Goal: Information Seeking & Learning: Learn about a topic

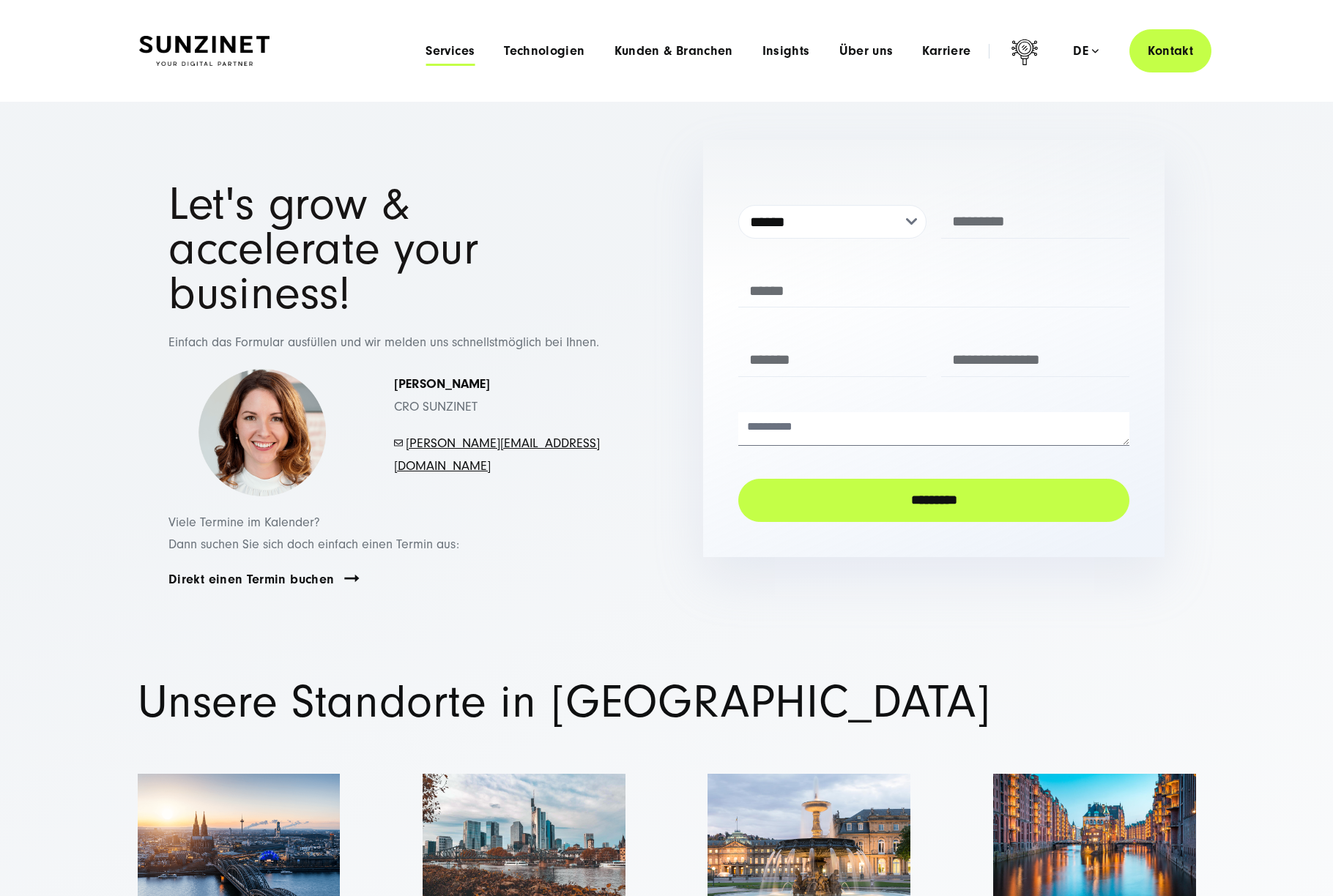
click at [460, 58] on span "Services" at bounding box center [450, 51] width 49 height 15
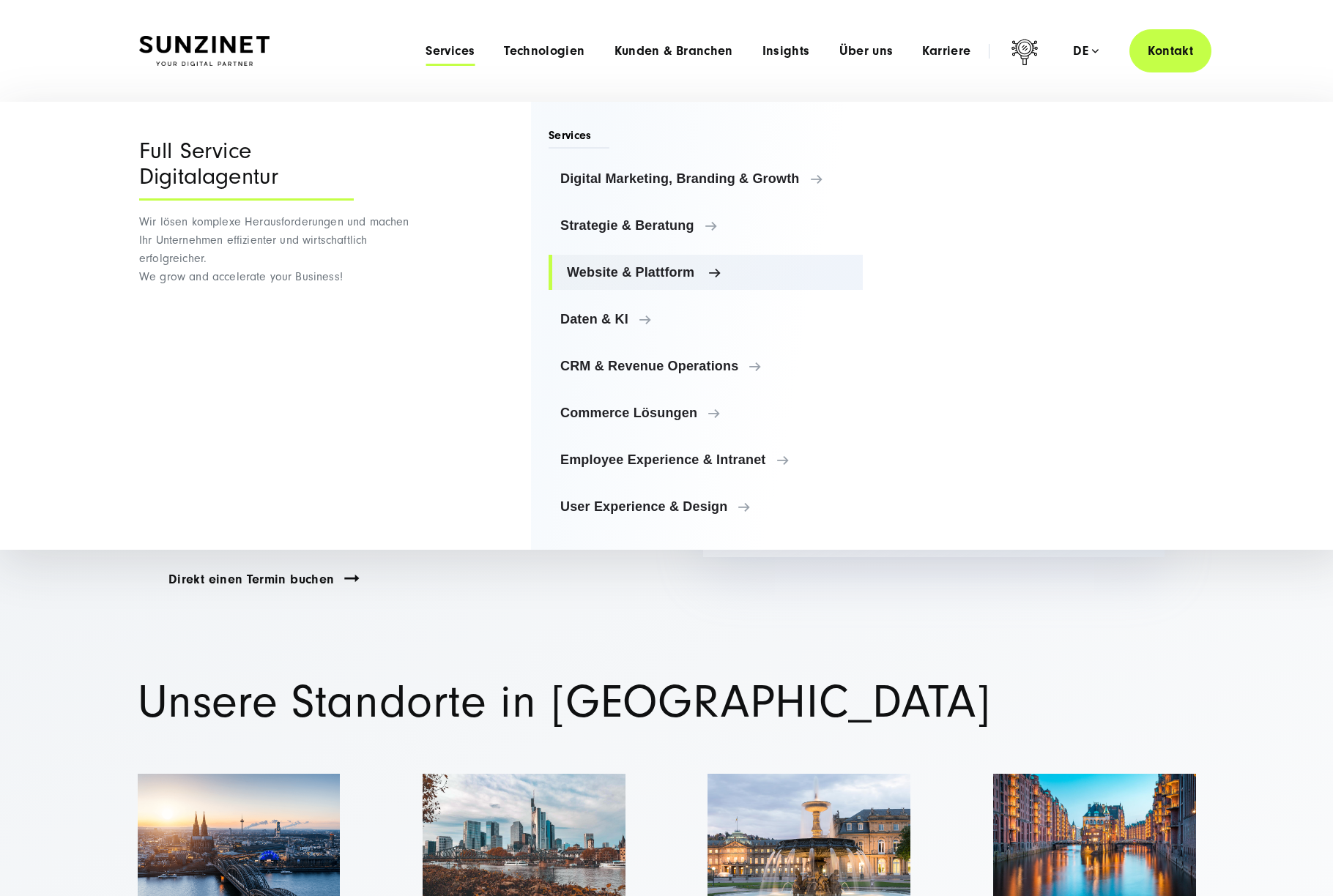
click at [638, 279] on span "Website & Plattform" at bounding box center [709, 272] width 284 height 15
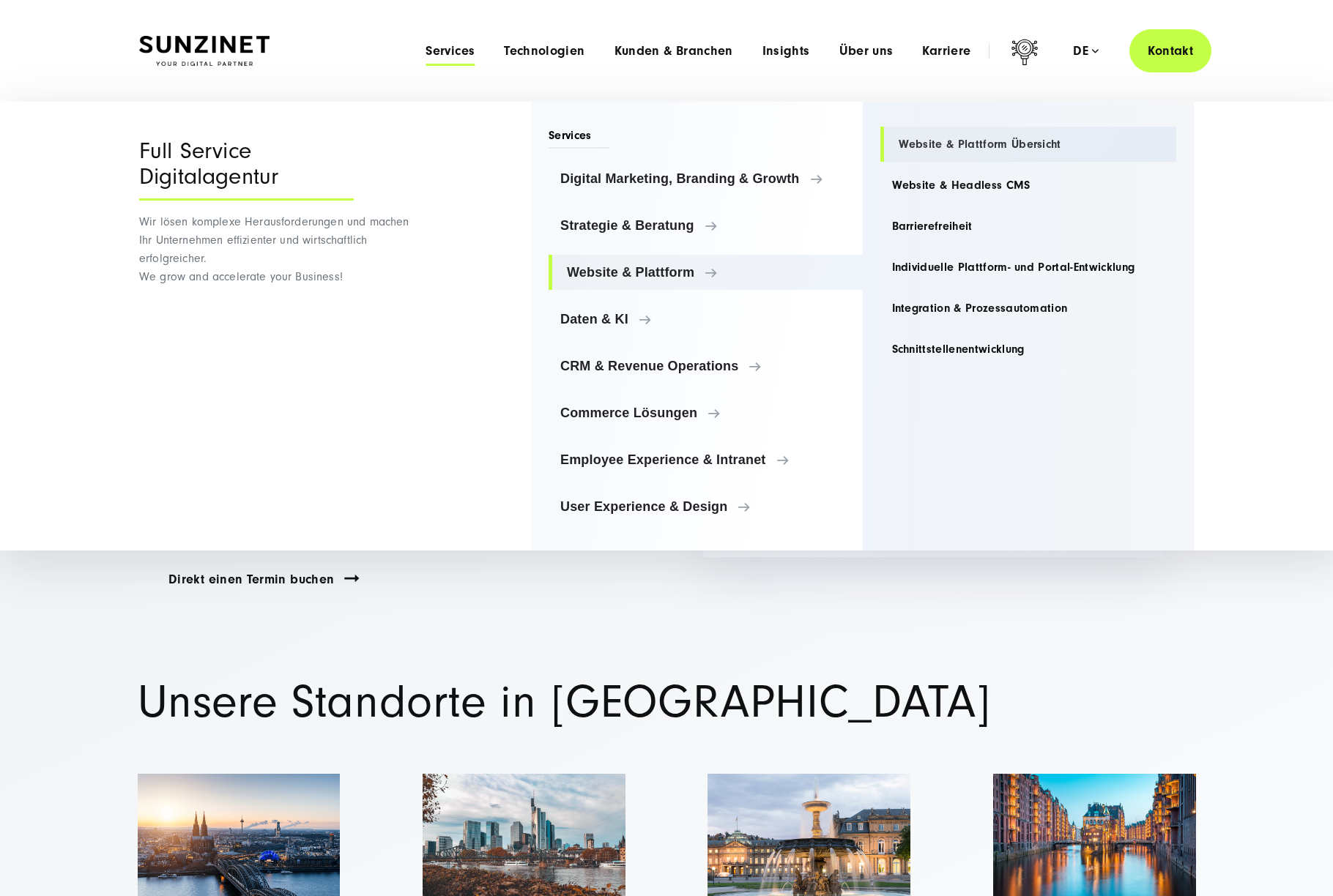
click at [986, 144] on link "Website & Plattform Übersicht" at bounding box center [1029, 144] width 296 height 35
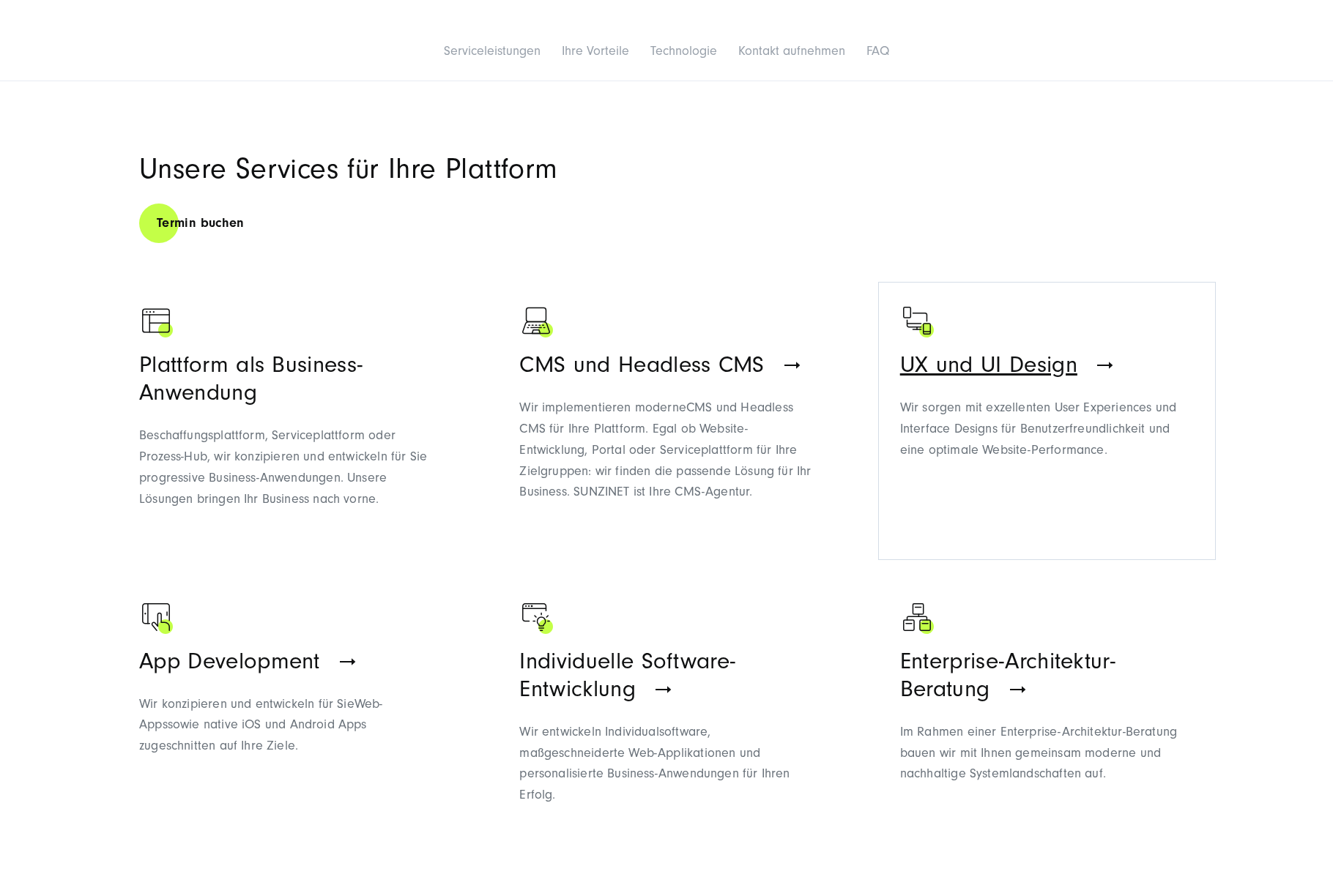
scroll to position [1043, 0]
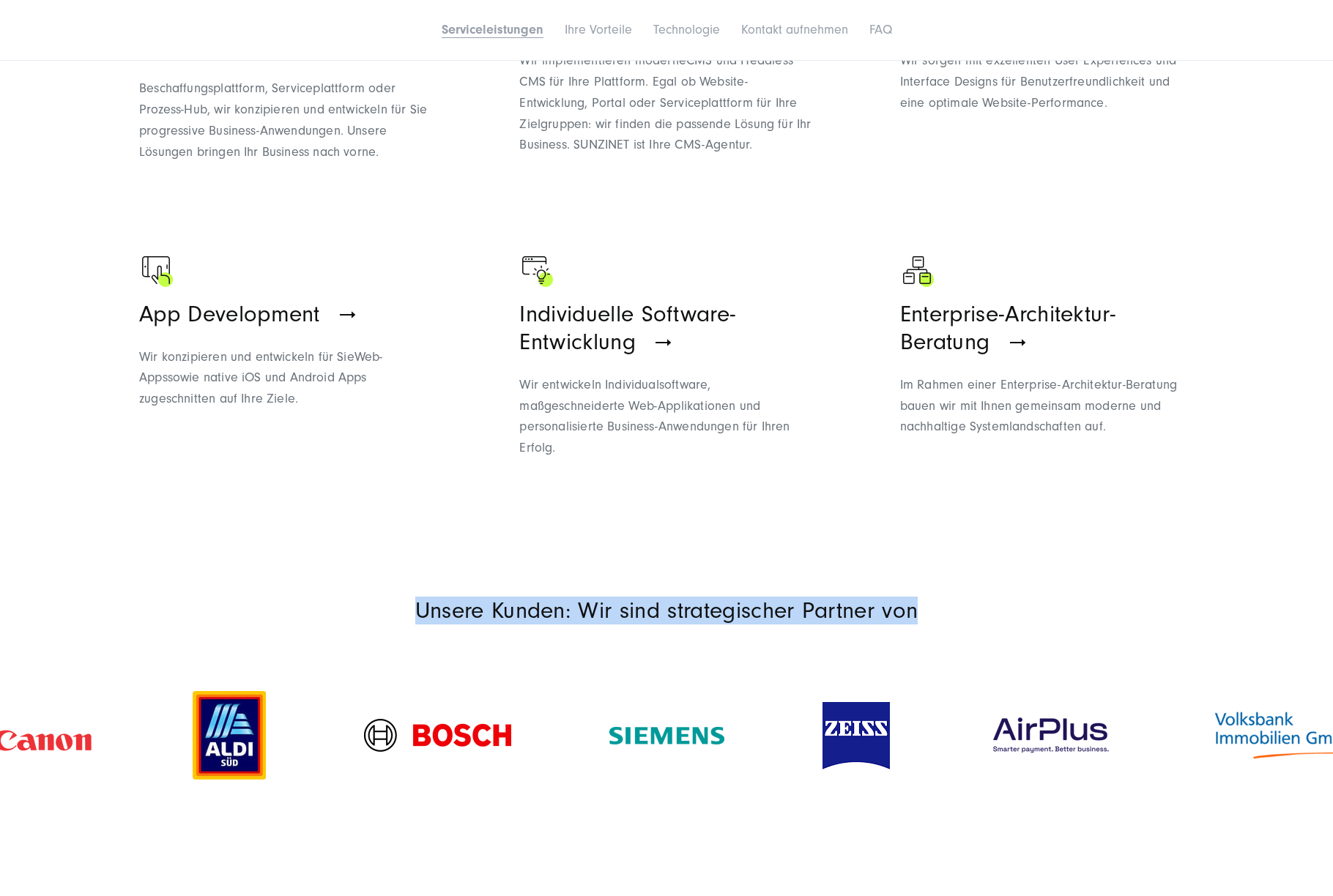
drag, startPoint x: 404, startPoint y: 617, endPoint x: 1009, endPoint y: 601, distance: 605.2
click at [1003, 600] on p "Unsere Kunden: Wir sind strategischer Partner von" at bounding box center [666, 611] width 1055 height 28
click at [1009, 601] on p "Unsere Kunden: Wir sind strategischer Partner von" at bounding box center [666, 611] width 1055 height 28
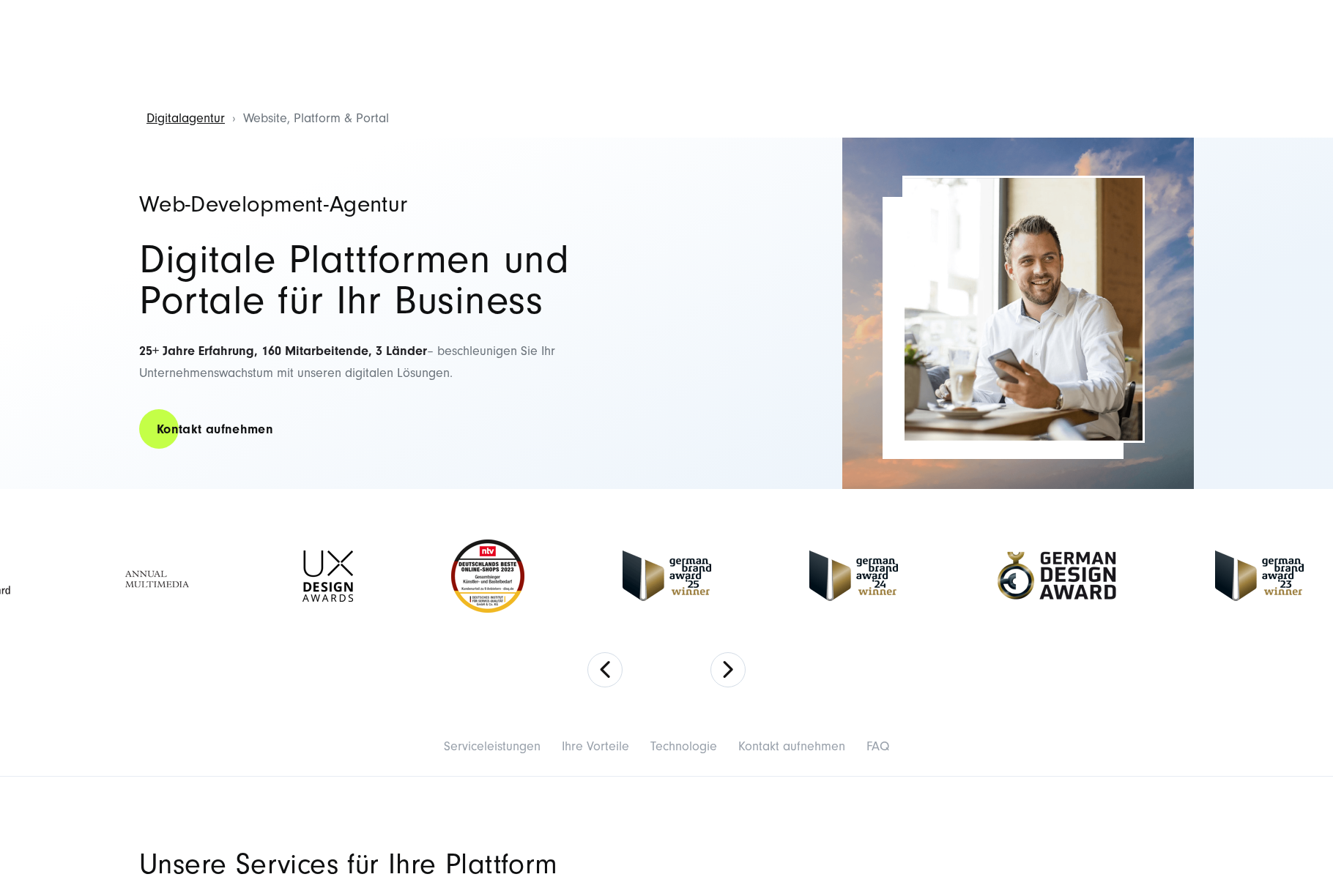
scroll to position [668, 0]
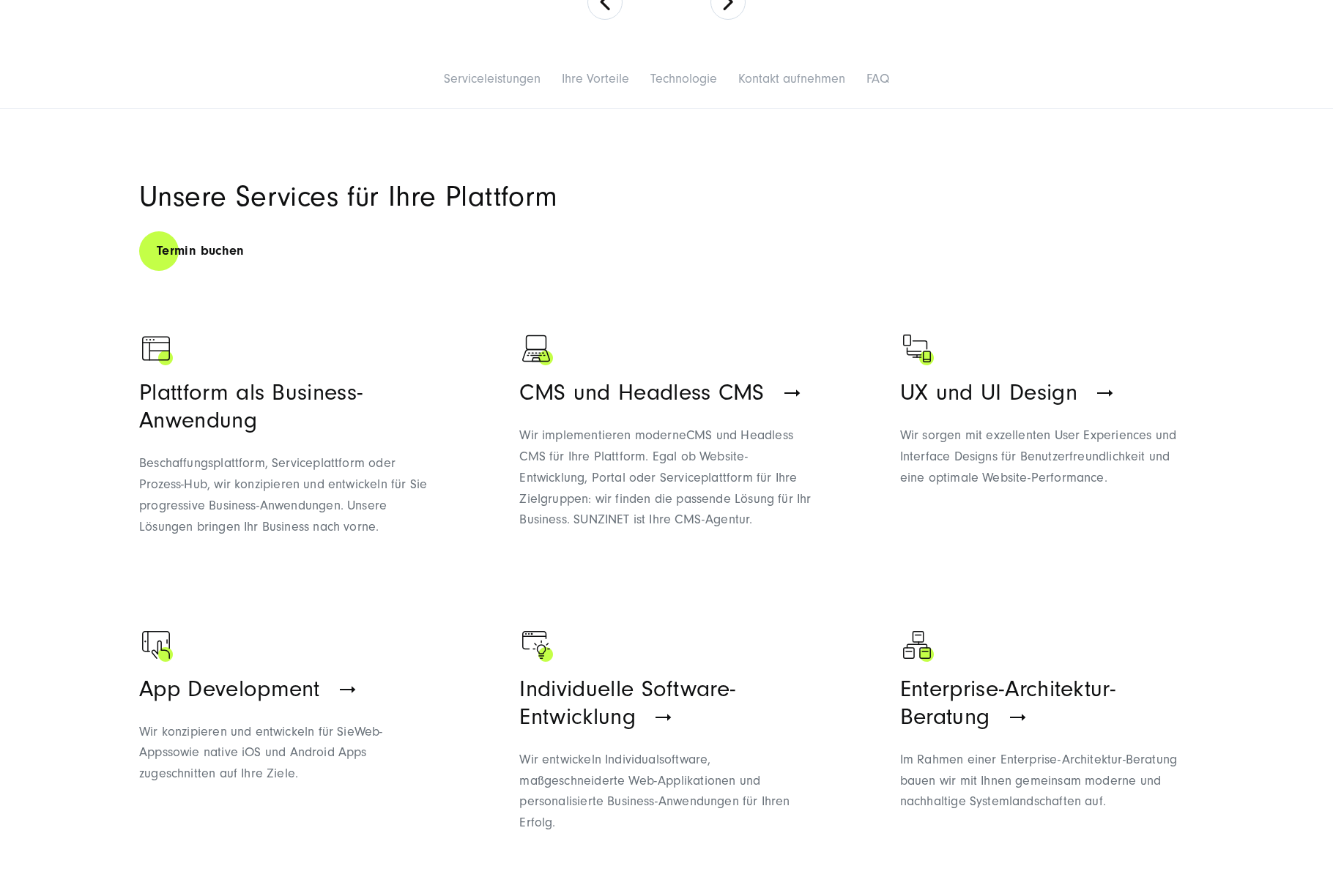
click at [214, 444] on div "Plattform als Business-Anwendung Beschaffungsplattform, Serviceplattform oder P…" at bounding box center [286, 457] width 294 height 159
click at [638, 418] on div "CMS und Headless CMS Wir implementieren moderne CMS und Headless CMS für Ihre P…" at bounding box center [666, 454] width 294 height 152
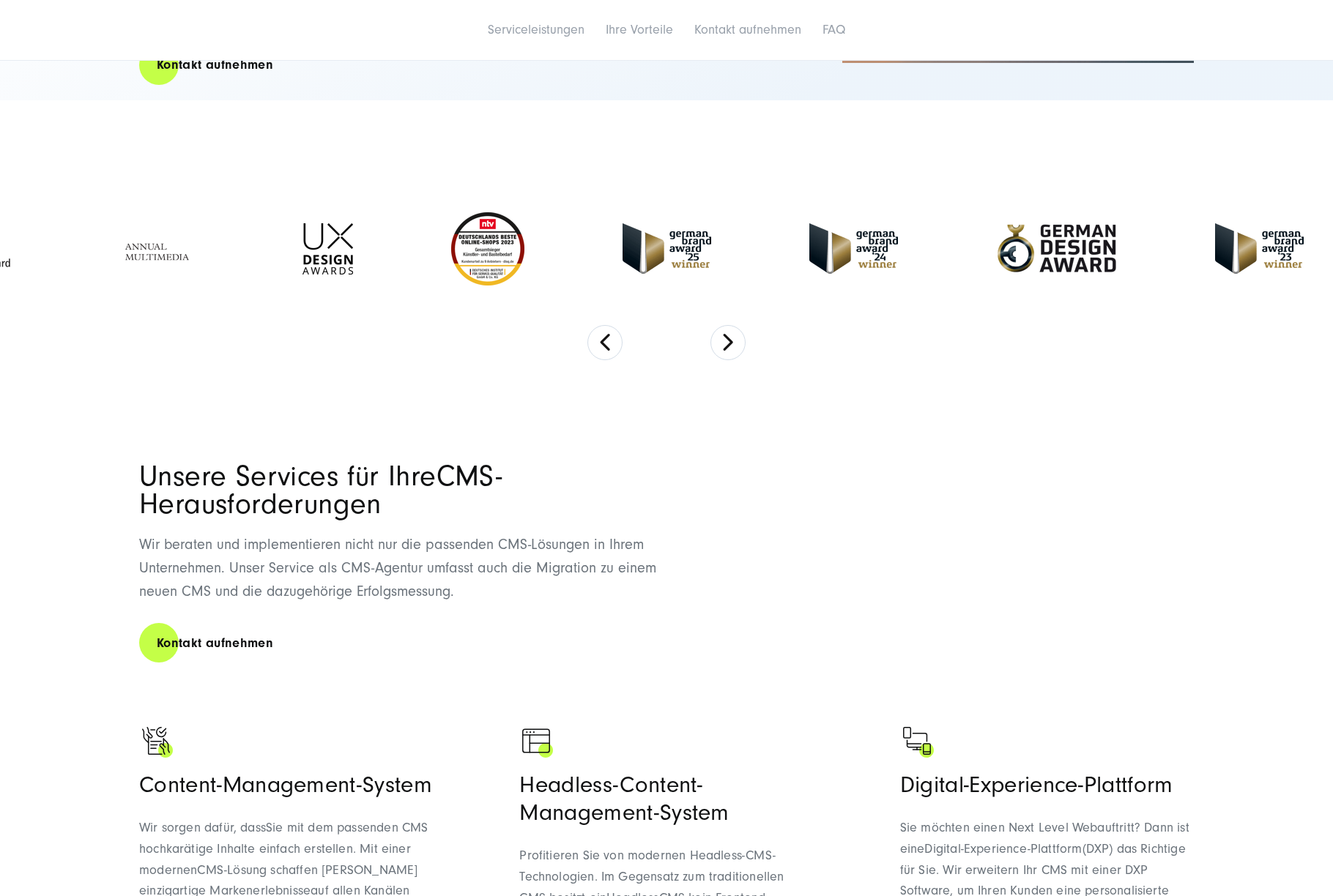
scroll to position [586, 0]
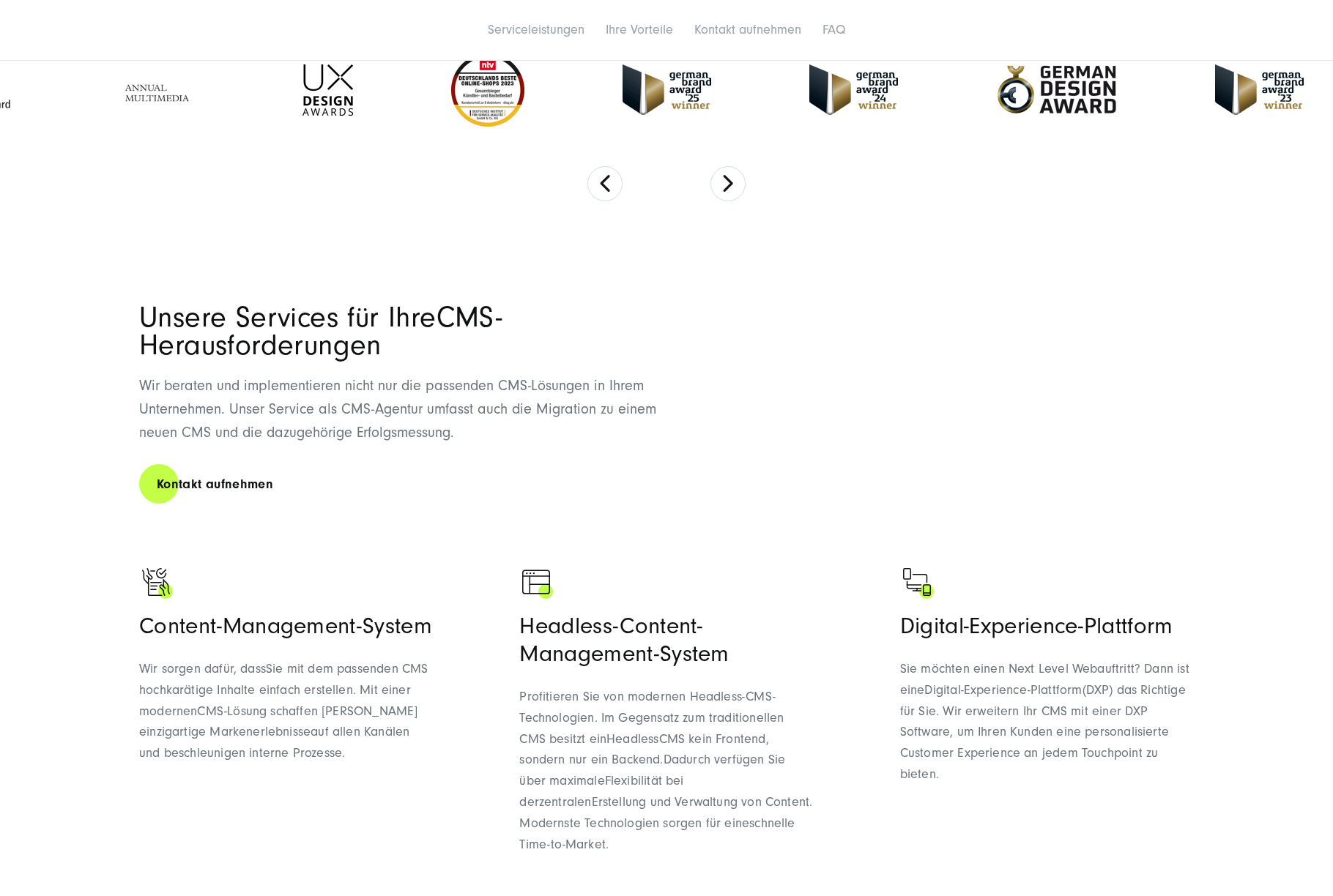
click at [542, 453] on div "Unsere Services für Ihre CMS- Herausforderungen Wir beraten und implementieren …" at bounding box center [403, 405] width 527 height 202
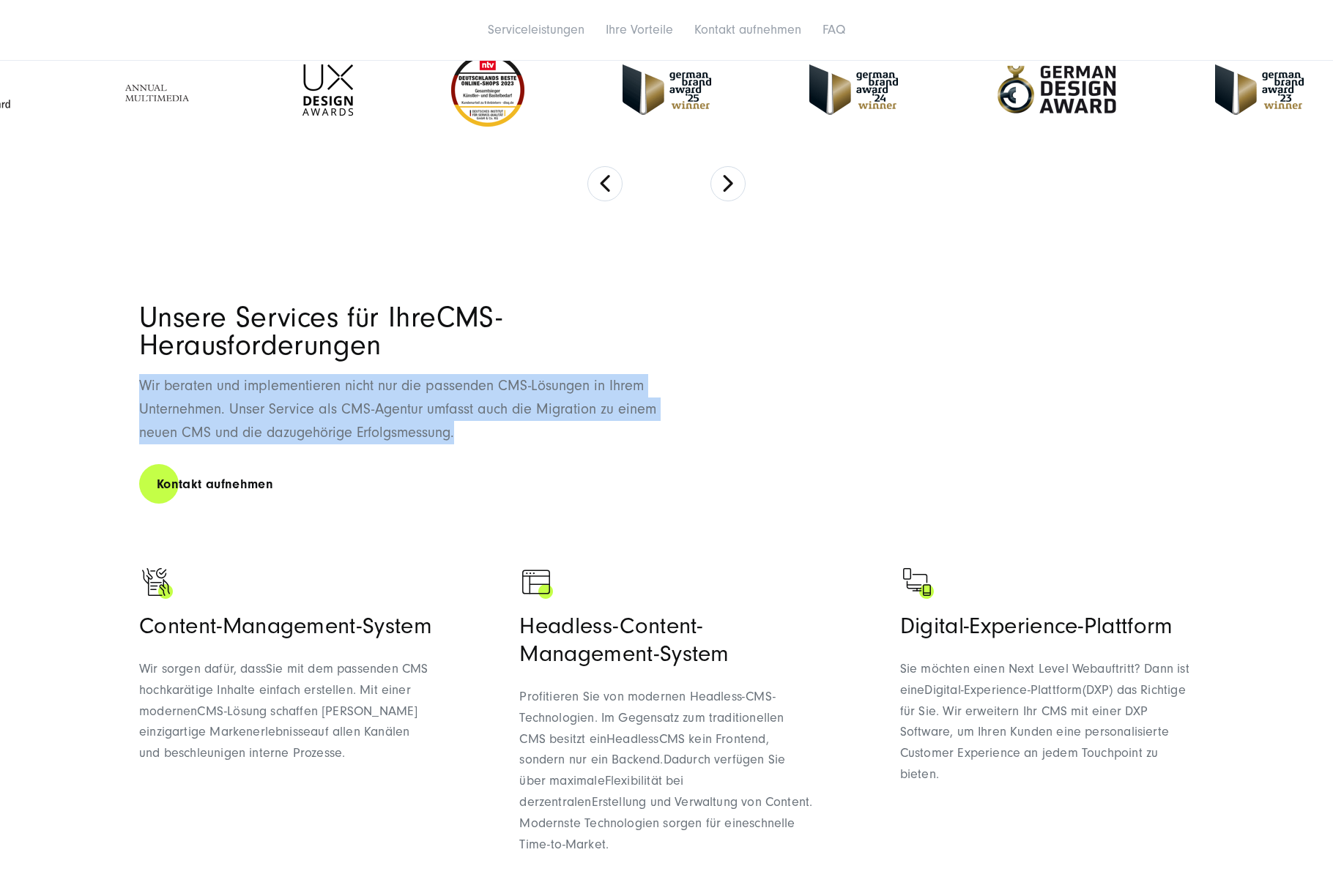
drag, startPoint x: 469, startPoint y: 433, endPoint x: 80, endPoint y: 375, distance: 393.3
click at [80, 375] on section "Unsere Services für Ihre CMS- Herausforderungen Wir beraten und implementieren …" at bounding box center [666, 748] width 1333 height 1036
copy span "Wir beraten und implementieren nicht nur die passenden CMS-Lösungen in Ihrem Un…"
